Goal: Information Seeking & Learning: Find specific fact

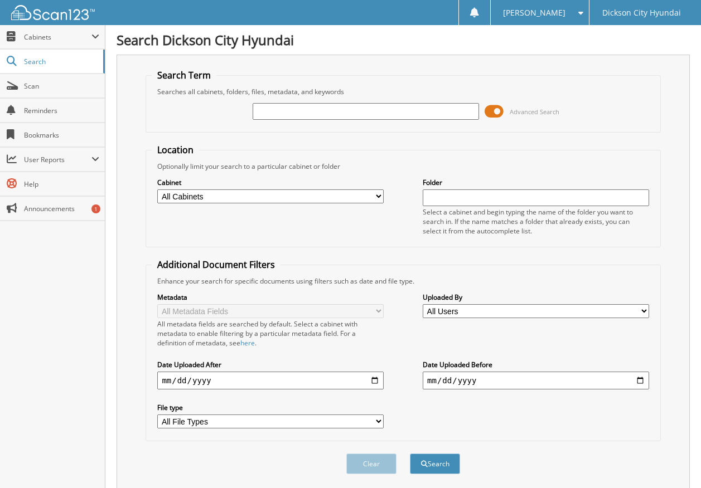
type input "6"
type input "3617879"
click at [424, 463] on span "submit" at bounding box center [424, 464] width 7 height 7
drag, startPoint x: 293, startPoint y: 110, endPoint x: 231, endPoint y: 114, distance: 62.0
click at [231, 113] on div "3617879 Advanced Search" at bounding box center [403, 111] width 502 height 30
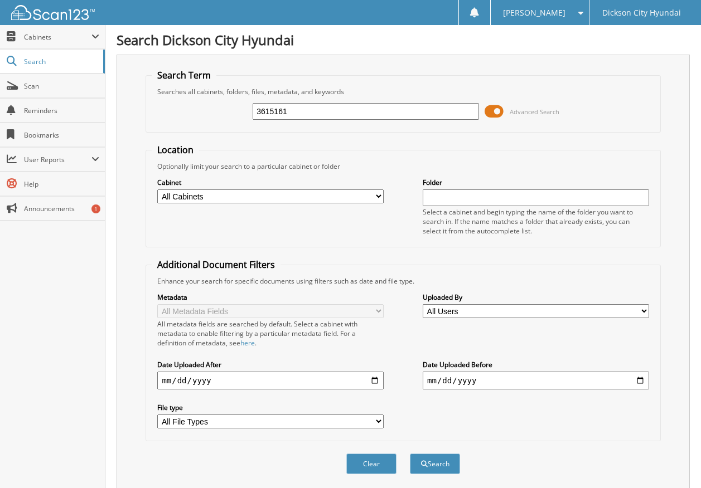
type input "3615161"
click at [410, 454] on button "Search" at bounding box center [435, 464] width 50 height 21
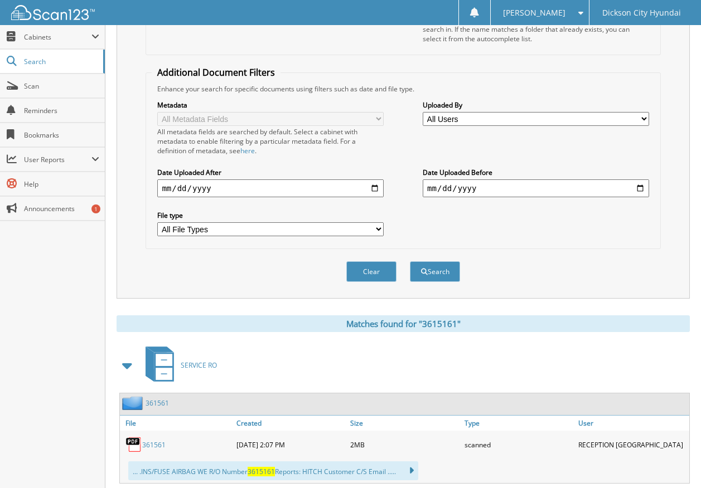
scroll to position [222, 0]
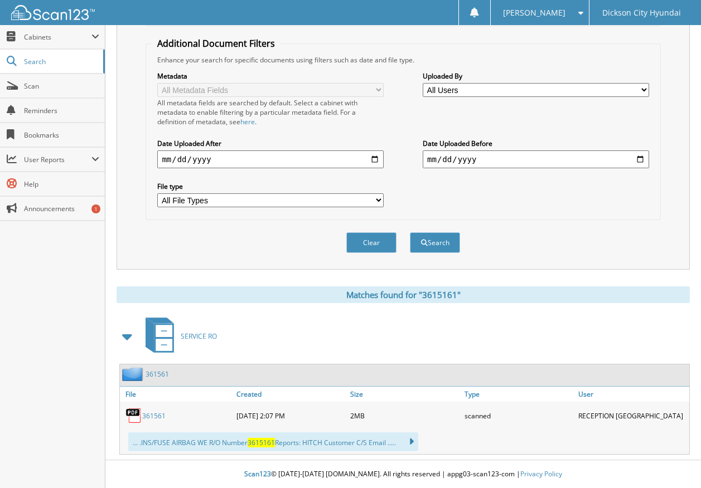
click at [145, 414] on link "361561" at bounding box center [153, 415] width 23 height 9
click at [142, 414] on link "361561" at bounding box center [153, 415] width 23 height 9
click at [150, 415] on link "361561" at bounding box center [153, 415] width 23 height 9
click at [278, 267] on div "Search Term Searches all cabinets, folders, files, metadata, and keywords 36151…" at bounding box center [402, 51] width 573 height 436
drag, startPoint x: 583, startPoint y: 234, endPoint x: 276, endPoint y: 268, distance: 308.4
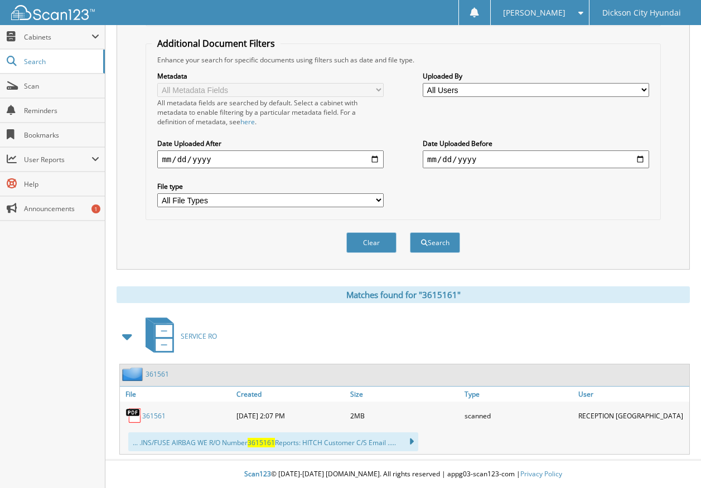
click at [577, 234] on div "Clear Search" at bounding box center [402, 242] width 514 height 45
drag, startPoint x: 276, startPoint y: 268, endPoint x: 532, endPoint y: 249, distance: 256.0
click at [287, 266] on div "Search Term Searches all cabinets, folders, files, metadata, and keywords 36151…" at bounding box center [402, 51] width 573 height 436
click at [536, 249] on div "Clear Search" at bounding box center [402, 242] width 514 height 45
drag, startPoint x: 65, startPoint y: 347, endPoint x: 71, endPoint y: 342, distance: 8.3
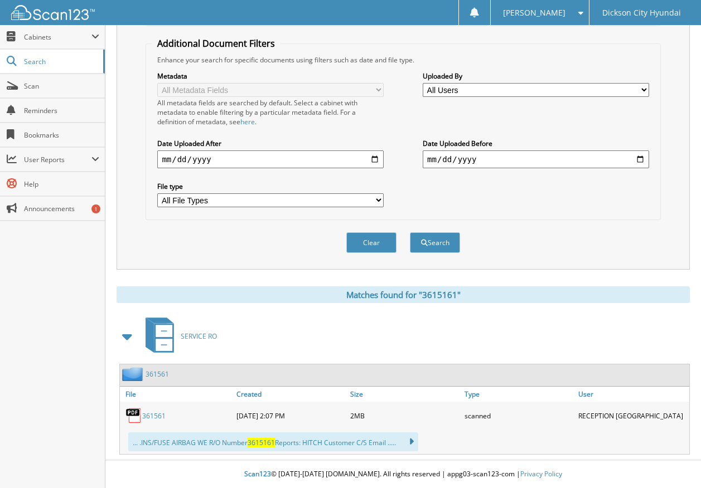
click at [71, 342] on div "Close Cabinets My Company Email Addresses Search Scan" at bounding box center [52, 256] width 105 height 463
drag, startPoint x: 71, startPoint y: 342, endPoint x: 115, endPoint y: 294, distance: 64.7
click at [196, 269] on div "Search Term Searches all cabinets, folders, files, metadata, and keywords 36151…" at bounding box center [402, 51] width 573 height 436
click at [71, 302] on div "Close Cabinets My Company Email Addresses Search Scan" at bounding box center [52, 256] width 105 height 463
drag, startPoint x: 71, startPoint y: 302, endPoint x: 61, endPoint y: 302, distance: 10.0
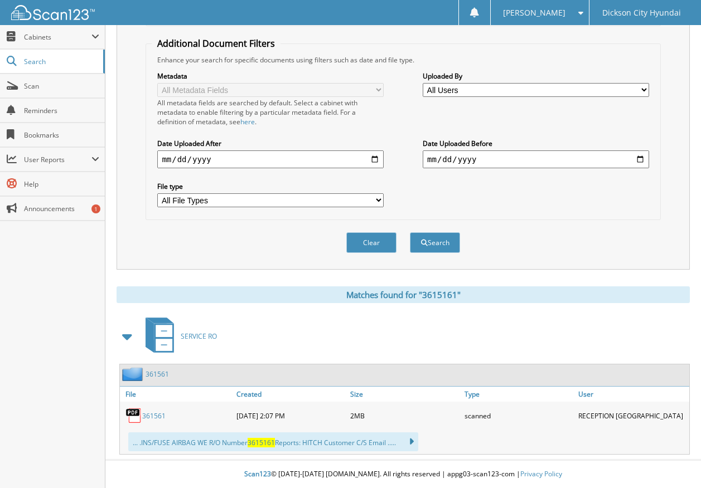
click at [119, 276] on div "Search Term Searches all cabinets, folders, files, metadata, and keywords 36151…" at bounding box center [402, 143] width 573 height 621
drag, startPoint x: 44, startPoint y: 309, endPoint x: 52, endPoint y: 303, distance: 9.9
click at [52, 303] on div "Close Cabinets My Company Email Addresses Search Scan" at bounding box center [52, 256] width 105 height 463
drag, startPoint x: 52, startPoint y: 303, endPoint x: 143, endPoint y: 256, distance: 103.0
click at [143, 256] on div "Search Term Searches all cabinets, folders, files, metadata, and keywords 36151…" at bounding box center [402, 51] width 573 height 436
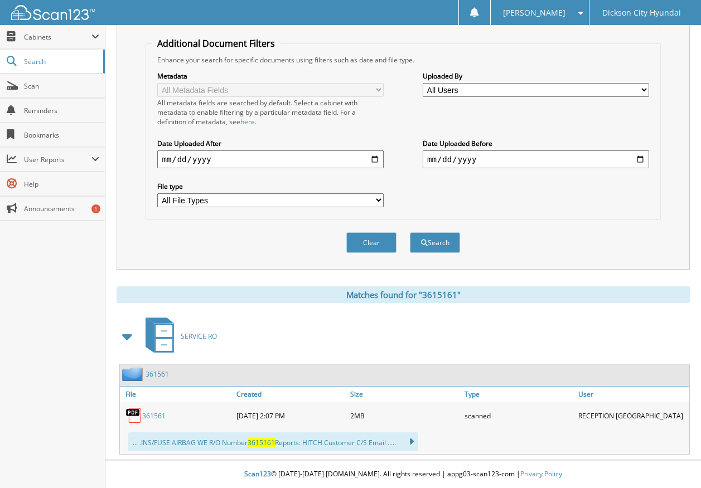
click at [27, 303] on div "Close Cabinets My Company Email Addresses Search Scan" at bounding box center [52, 256] width 105 height 463
drag, startPoint x: 27, startPoint y: 303, endPoint x: 75, endPoint y: 280, distance: 52.9
click at [128, 252] on div "Search Term Searches all cabinets, folders, files, metadata, and keywords 36151…" at bounding box center [402, 51] width 573 height 436
click at [34, 299] on div "Close Cabinets My Company Email Addresses Search Scan" at bounding box center [52, 256] width 105 height 463
click at [124, 255] on div "Search Term Searches all cabinets, folders, files, metadata, and keywords 36151…" at bounding box center [402, 51] width 573 height 436
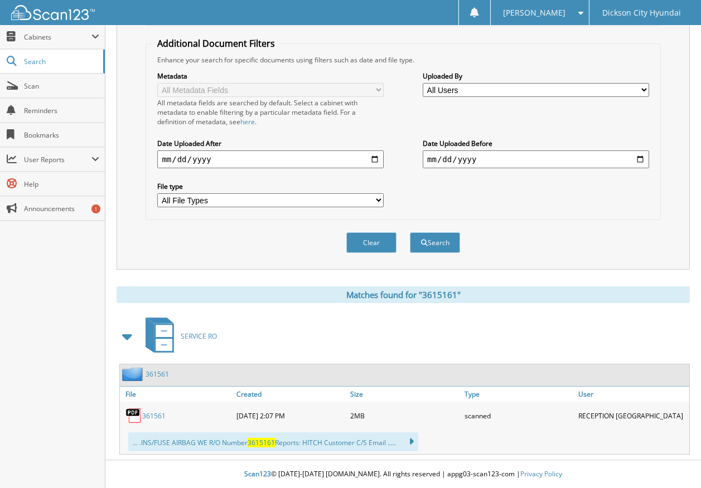
drag, startPoint x: 62, startPoint y: 292, endPoint x: 125, endPoint y: 261, distance: 70.1
click at [62, 292] on div "Close Cabinets My Company Email Addresses Search Scan" at bounding box center [52, 256] width 105 height 463
click at [125, 261] on div "Search Term Searches all cabinets, folders, files, metadata, and keywords 36151…" at bounding box center [402, 51] width 573 height 436
click at [63, 333] on div "Close Cabinets My Company Email Addresses Search Scan" at bounding box center [52, 256] width 105 height 463
click at [112, 239] on div "Search Dickson City Hyundai Search Term Searches all cabinets, folders, files, …" at bounding box center [402, 134] width 595 height 710
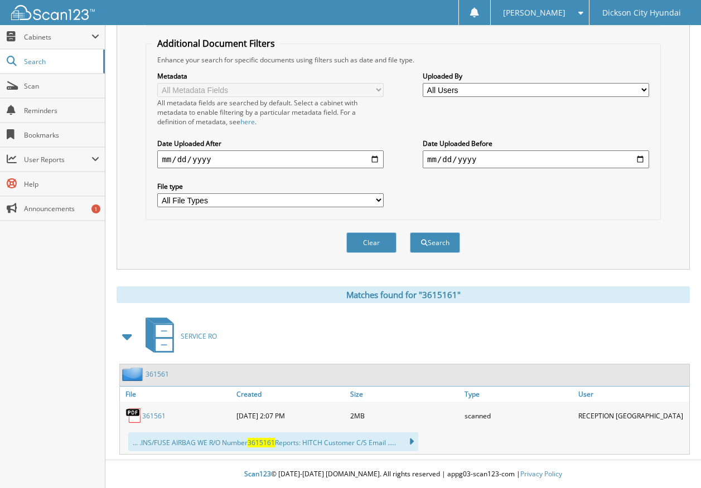
click at [123, 241] on div "Search Term Searches all cabinets, folders, files, metadata, and keywords 36151…" at bounding box center [402, 51] width 573 height 436
drag, startPoint x: 76, startPoint y: 285, endPoint x: 132, endPoint y: 238, distance: 72.7
click at [78, 283] on div "Close Cabinets My Company Email Addresses Search Scan" at bounding box center [52, 256] width 105 height 463
drag, startPoint x: 132, startPoint y: 238, endPoint x: 73, endPoint y: 304, distance: 88.5
click at [129, 242] on div "Search Term Searches all cabinets, folders, files, metadata, and keywords 36151…" at bounding box center [402, 51] width 573 height 436
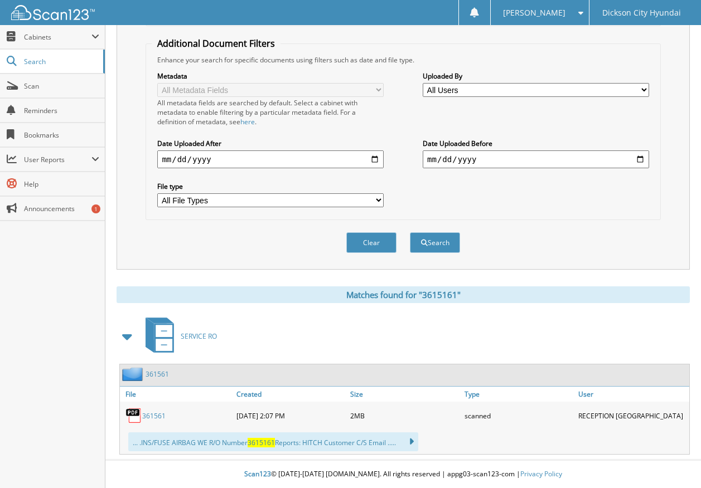
drag, startPoint x: 73, startPoint y: 304, endPoint x: 92, endPoint y: 281, distance: 29.7
click at [73, 305] on div "Close Cabinets My Company Email Addresses Search Scan" at bounding box center [52, 256] width 105 height 463
click at [137, 240] on div "Search Term Searches all cabinets, folders, files, metadata, and keywords 36151…" at bounding box center [402, 51] width 573 height 436
click at [53, 293] on div "Close Cabinets My Company Email Addresses Search Scan" at bounding box center [52, 256] width 105 height 463
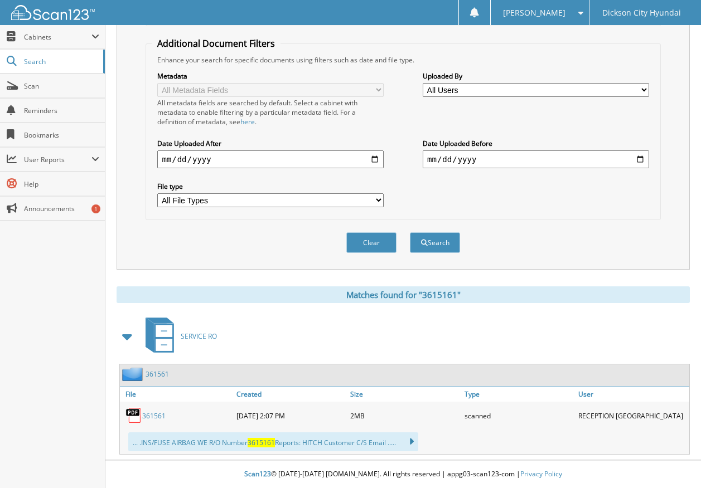
drag, startPoint x: 53, startPoint y: 293, endPoint x: 159, endPoint y: 247, distance: 115.9
click at [159, 247] on div "Clear Search" at bounding box center [402, 242] width 514 height 45
click at [157, 247] on div "Clear Search" at bounding box center [402, 242] width 514 height 45
click at [79, 298] on div "Close Cabinets My Company Email Addresses Search Scan" at bounding box center [52, 256] width 105 height 463
click at [141, 250] on div "Search Term Searches all cabinets, folders, files, metadata, and keywords 36151…" at bounding box center [402, 51] width 573 height 436
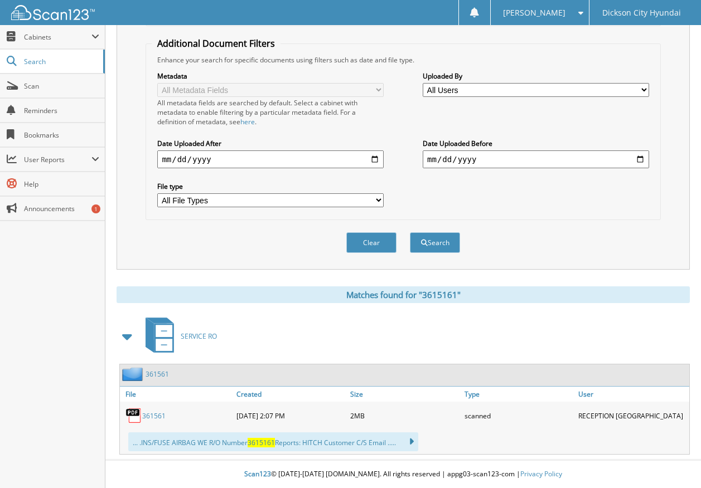
click at [63, 300] on div "Close Cabinets My Company Email Addresses Search Scan" at bounding box center [52, 256] width 105 height 463
drag, startPoint x: 162, startPoint y: 243, endPoint x: 79, endPoint y: 300, distance: 100.5
click at [158, 250] on div "Clear Search" at bounding box center [402, 242] width 514 height 45
click at [79, 300] on div "Close Cabinets My Company Email Addresses Search Scan" at bounding box center [52, 256] width 105 height 463
